Goal: Find specific page/section: Find specific page/section

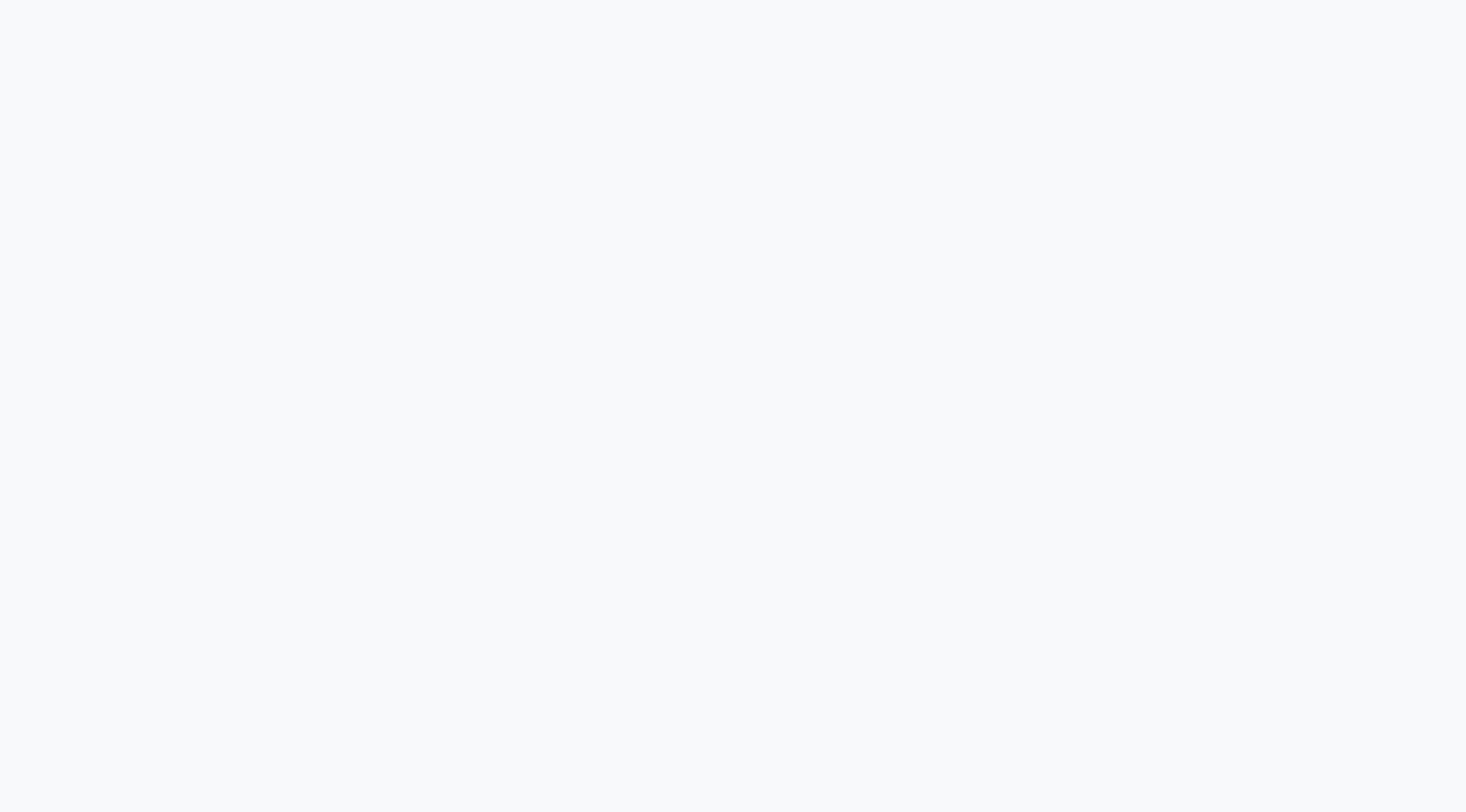
scroll to position [8586, 0]
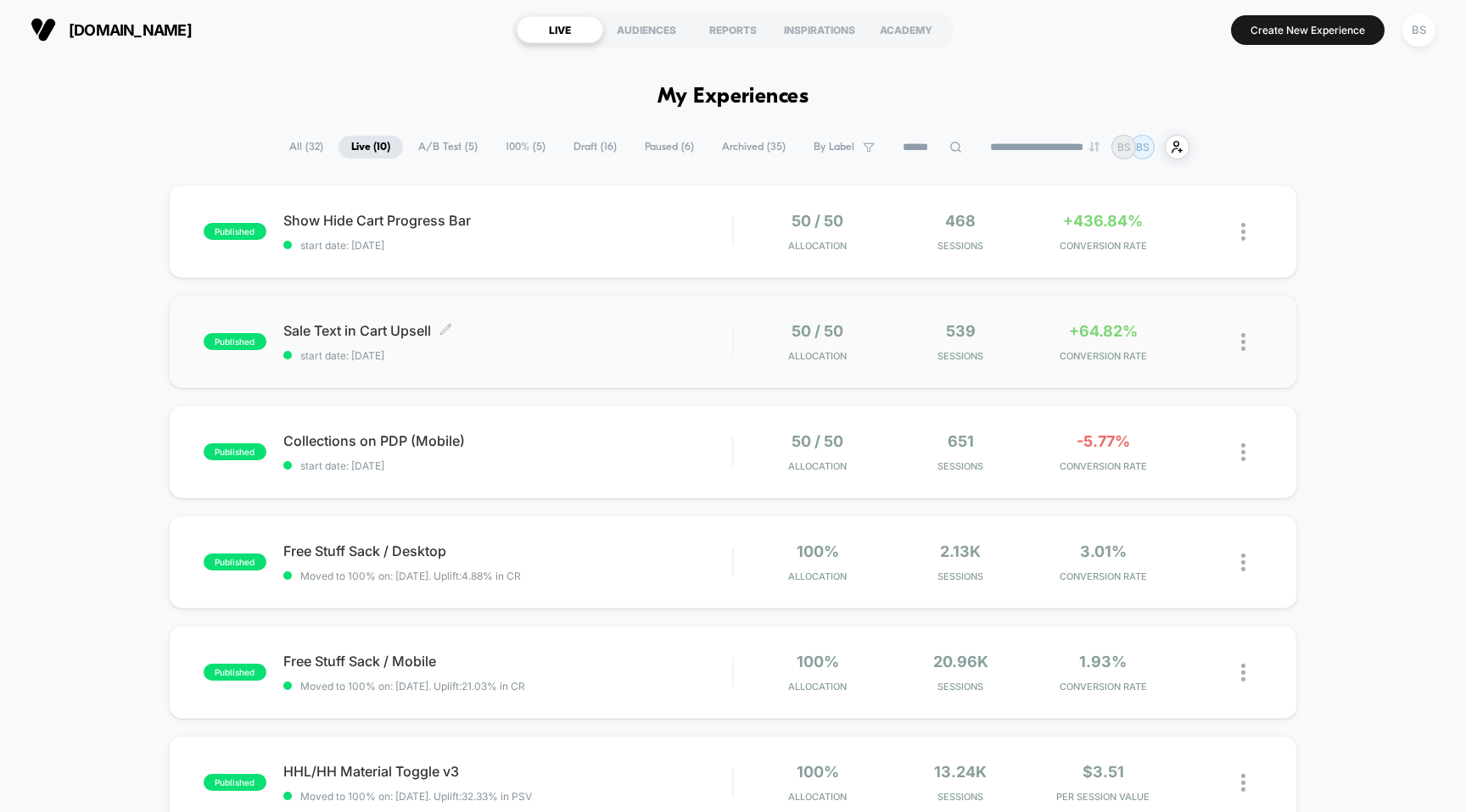
click at [729, 357] on span "start date: [DATE]" at bounding box center [507, 355] width 449 height 12
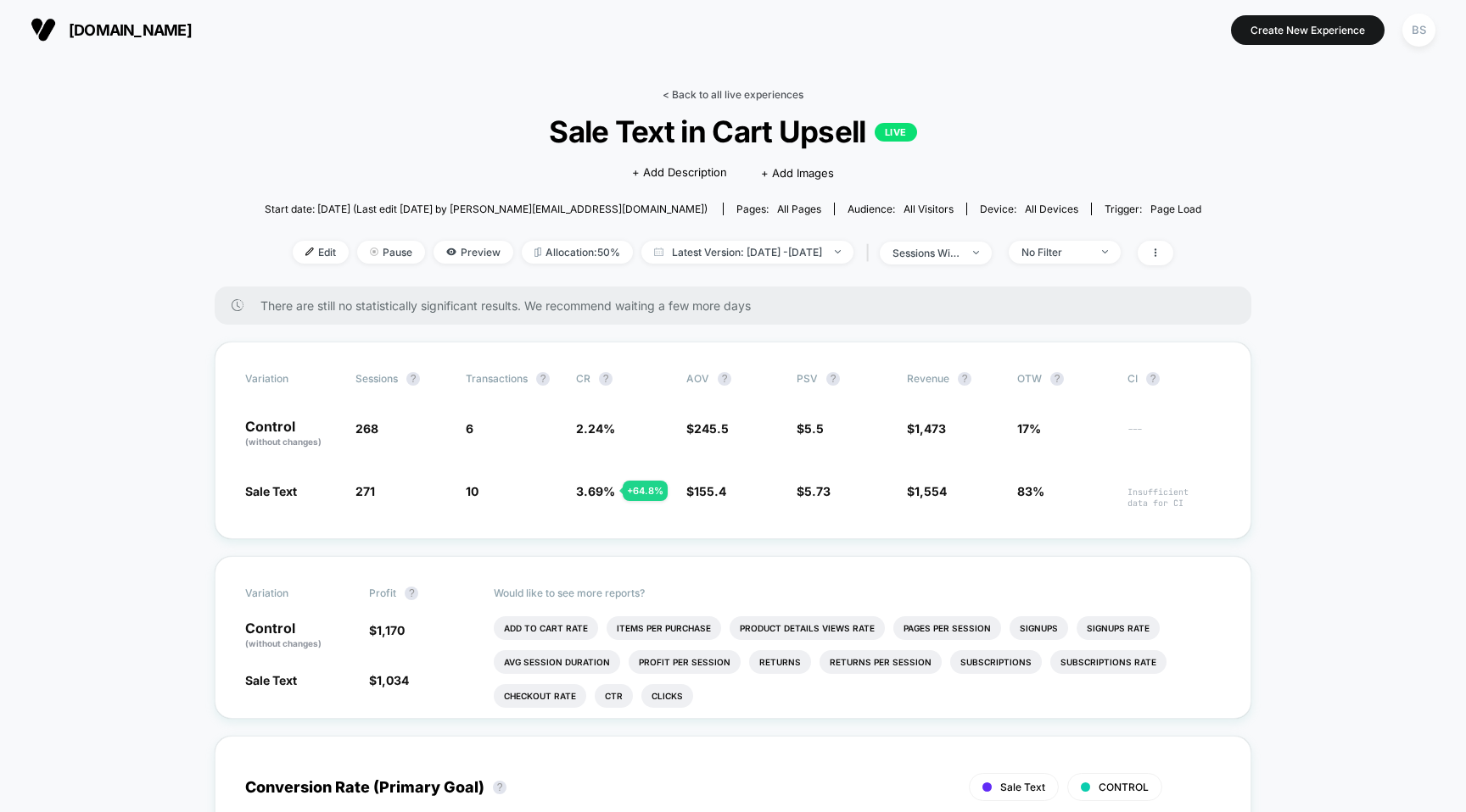
click at [715, 93] on link "< Back to all live experiences" at bounding box center [733, 94] width 141 height 12
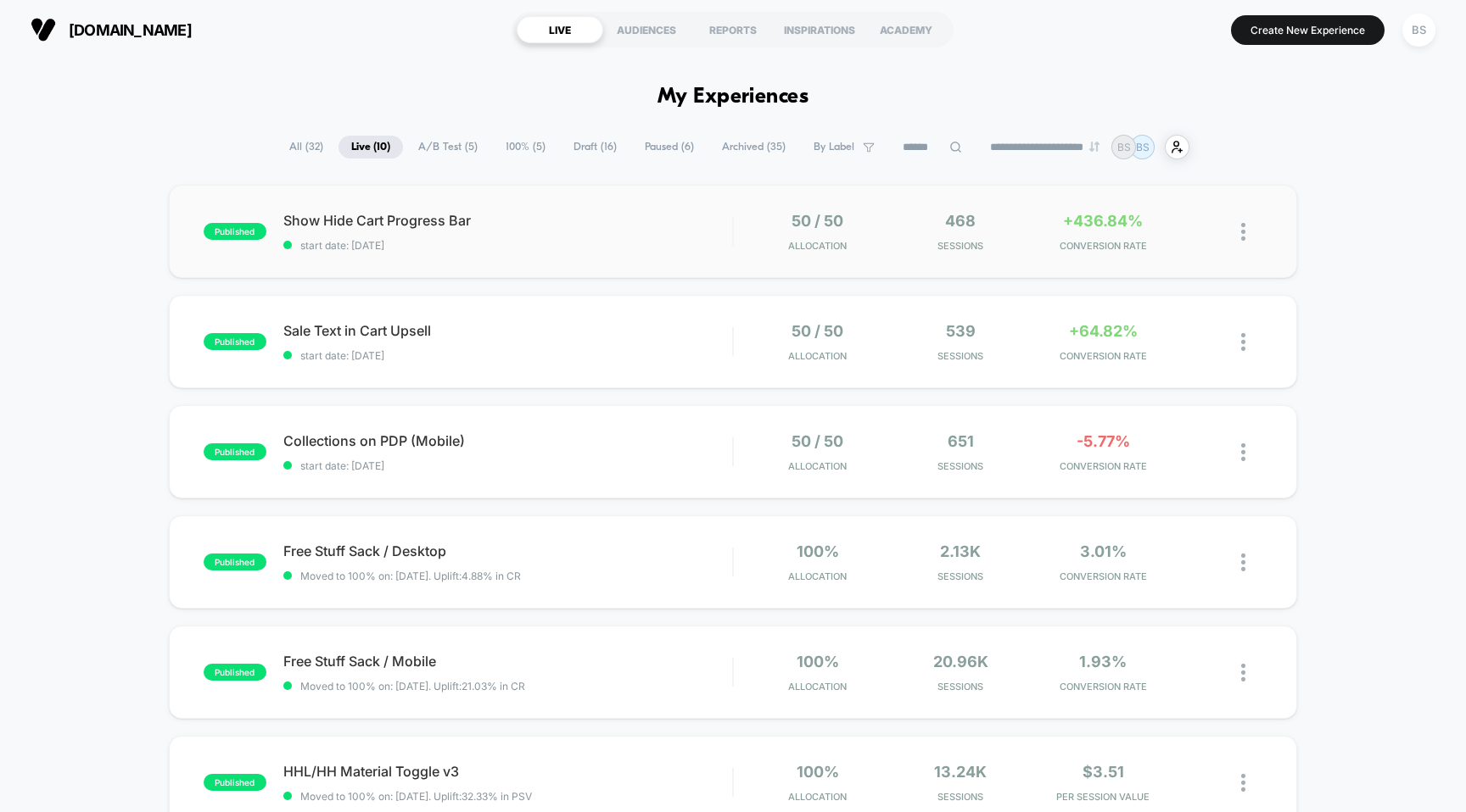
click at [746, 265] on div "published Show Hide Cart Progress Bar start date: [DATE] 50 / 50 Allocation 468…" at bounding box center [733, 232] width 1129 height 93
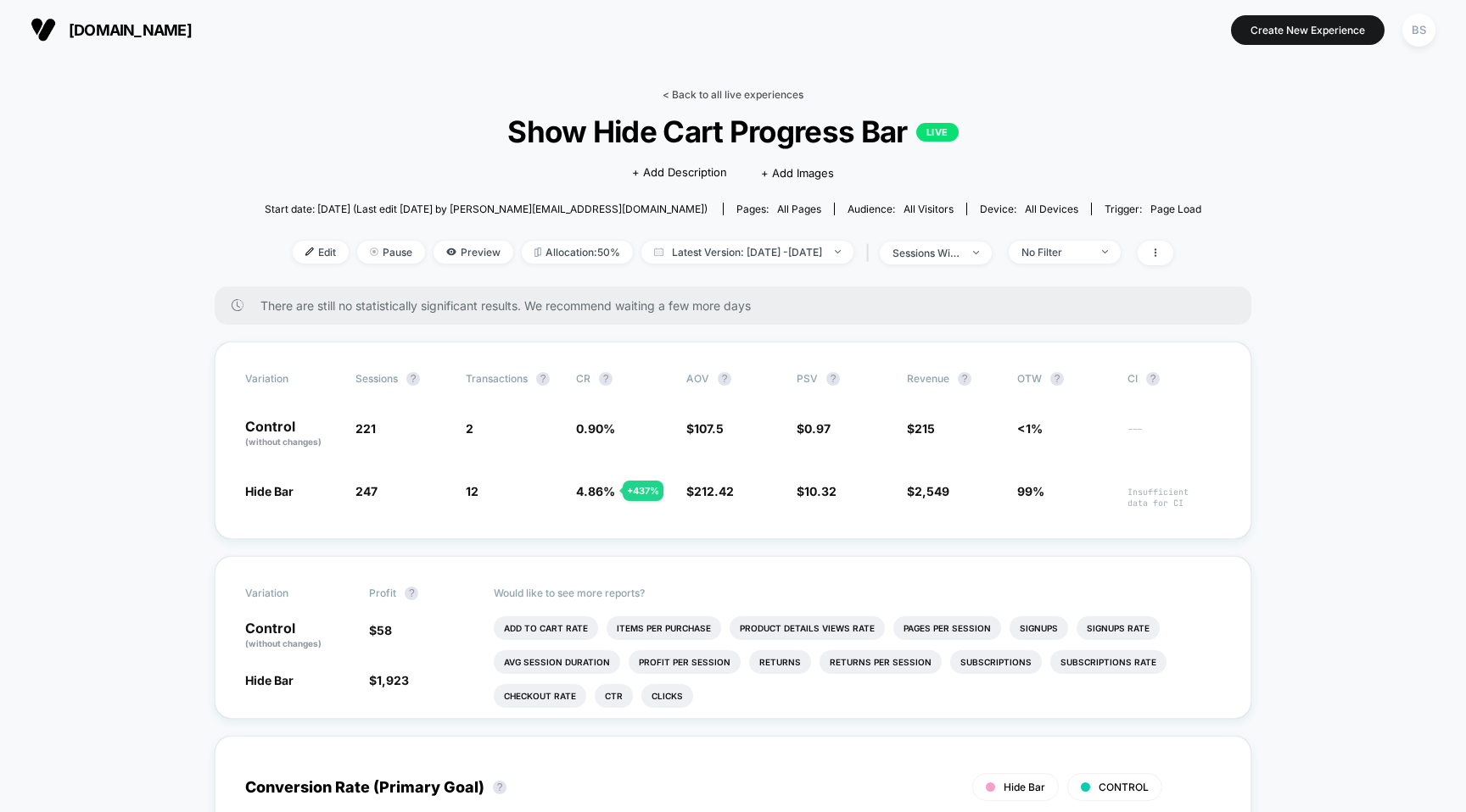
click at [724, 92] on link "< Back to all live experiences" at bounding box center [733, 94] width 141 height 12
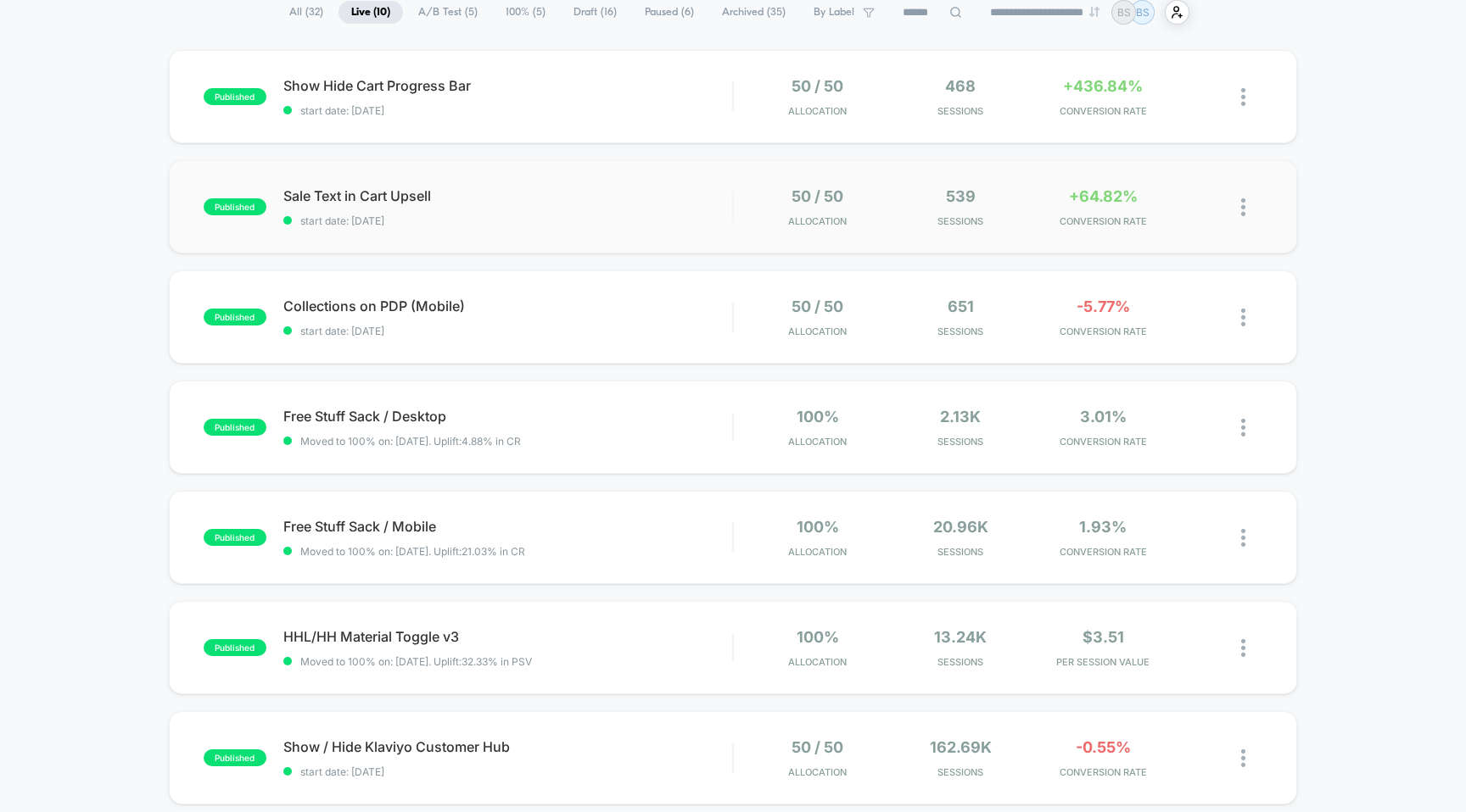
scroll to position [137, 0]
click at [709, 222] on span "start date: [DATE]" at bounding box center [507, 218] width 449 height 12
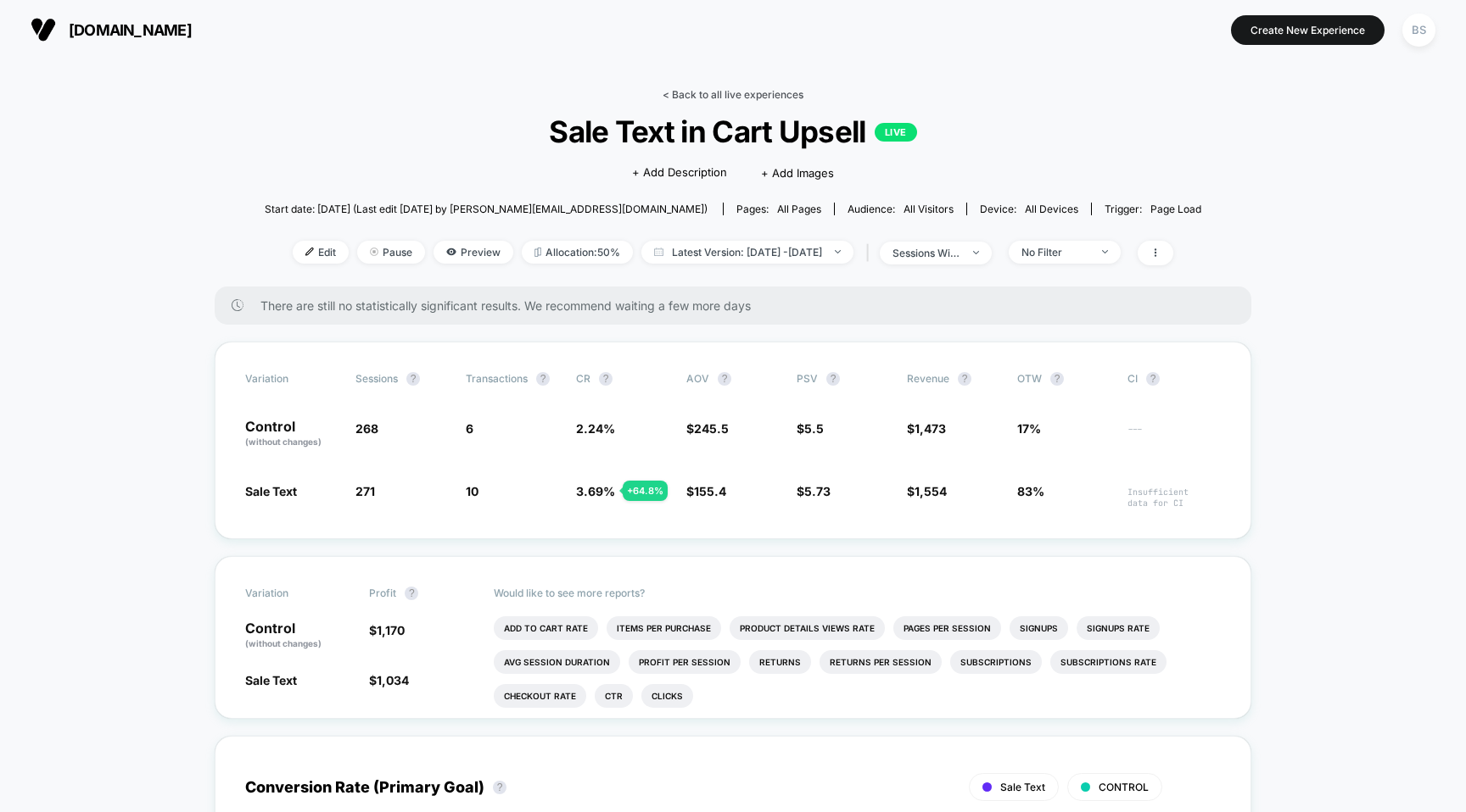
click at [685, 95] on link "< Back to all live experiences" at bounding box center [733, 94] width 141 height 12
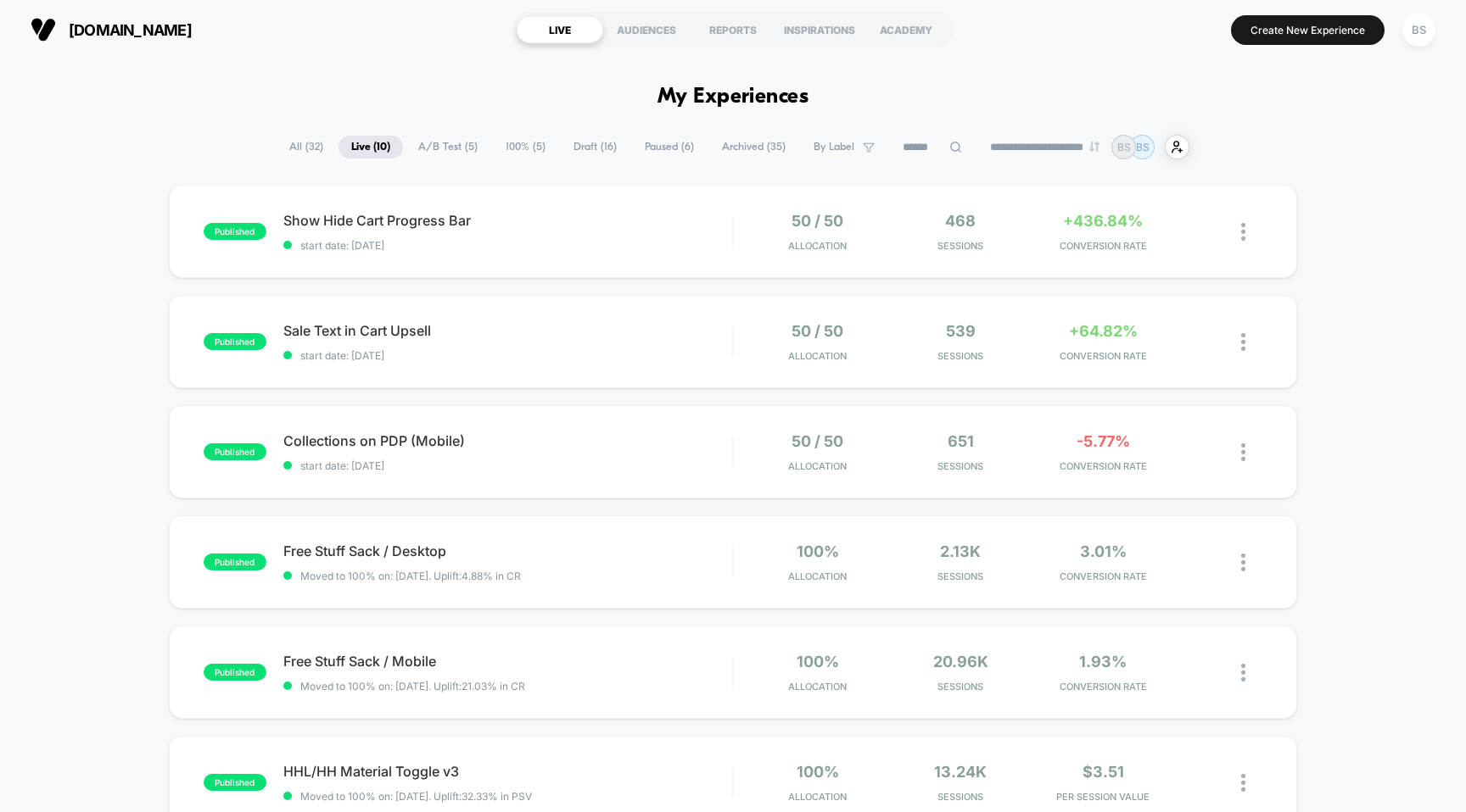
scroll to position [78, 0]
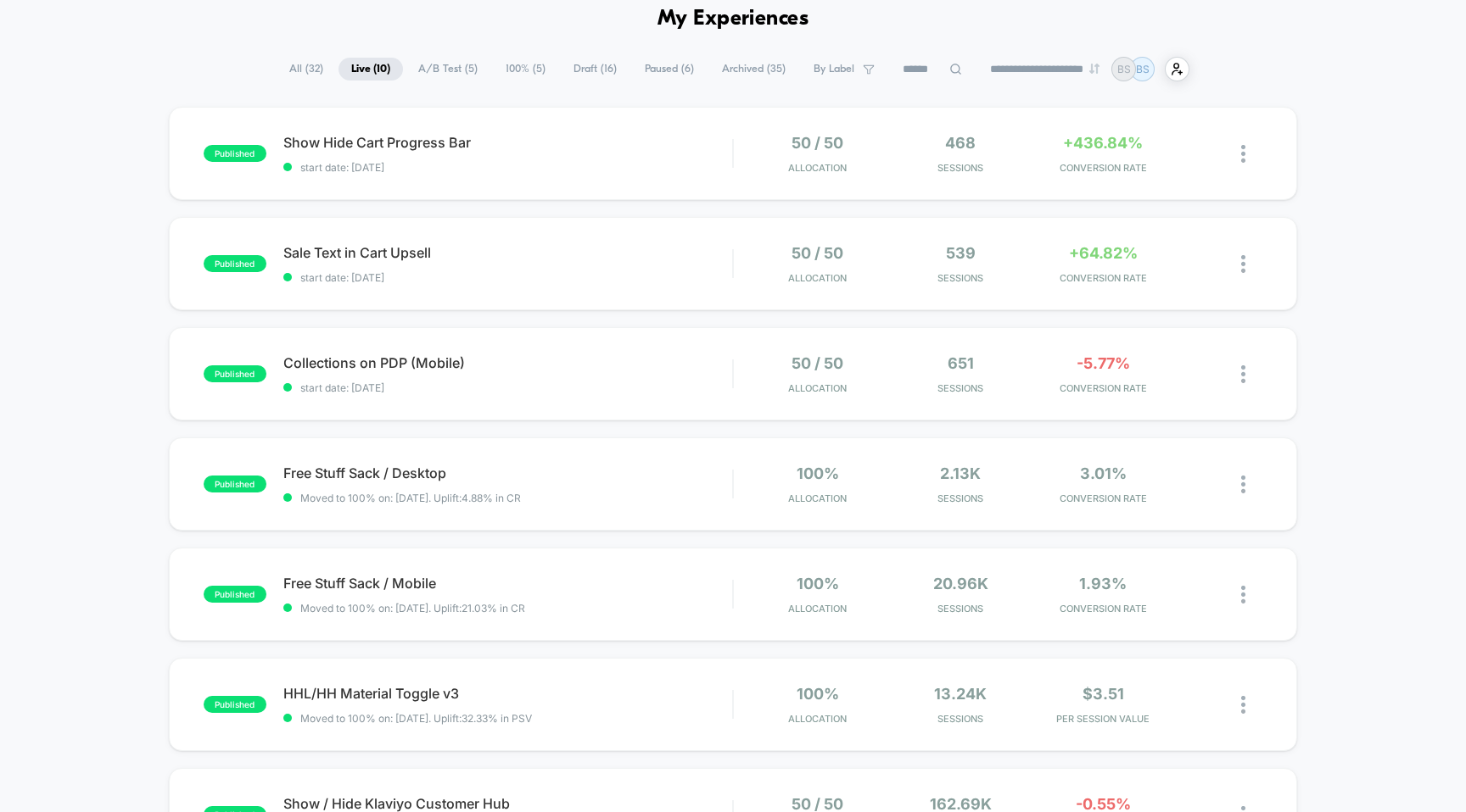
click at [406, 66] on span "A/B Test ( 5 )" at bounding box center [447, 69] width 85 height 23
